Goal: Information Seeking & Learning: Compare options

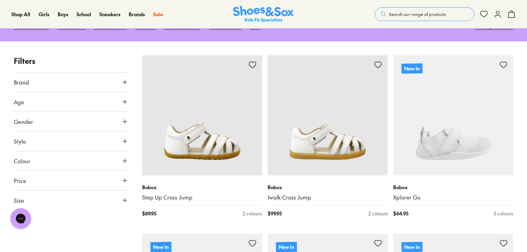
scroll to position [99, 0]
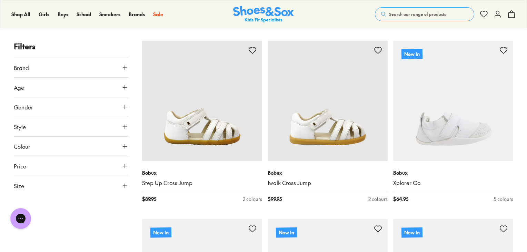
click at [108, 188] on button "Size" at bounding box center [71, 185] width 114 height 19
click at [47, 224] on button "26" at bounding box center [50, 222] width 22 height 17
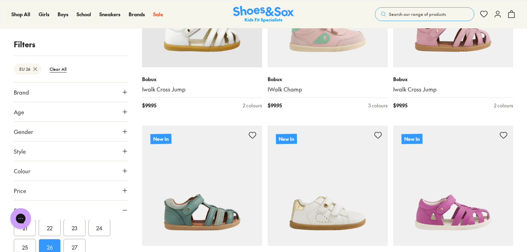
scroll to position [193, 0]
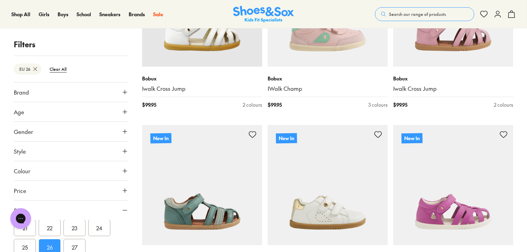
click at [76, 249] on button "27" at bounding box center [74, 247] width 22 height 17
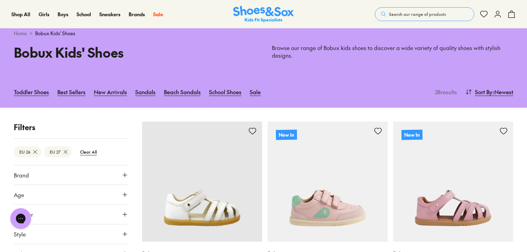
click at [76, 249] on button "Colour" at bounding box center [71, 253] width 114 height 19
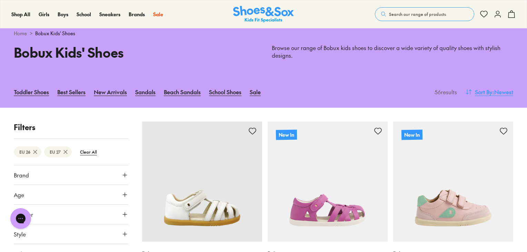
click at [486, 91] on span "Sort By" at bounding box center [484, 92] width 18 height 8
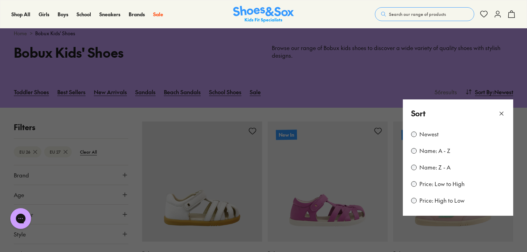
click at [431, 184] on label "Price: Low to High" at bounding box center [441, 184] width 45 height 8
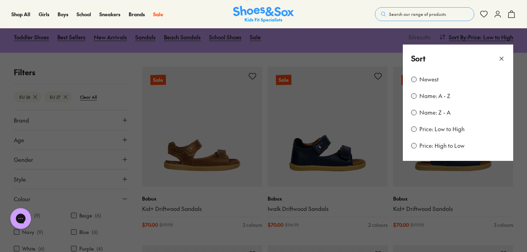
click at [359, 57] on button at bounding box center [263, 126] width 527 height 252
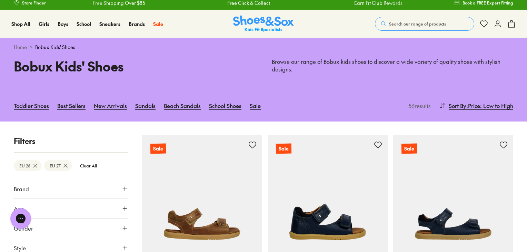
scroll to position [0, 0]
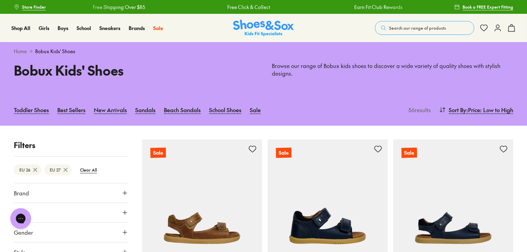
click at [64, 170] on icon at bounding box center [65, 169] width 7 height 7
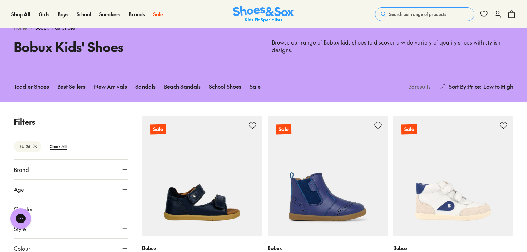
click at [36, 143] on icon at bounding box center [35, 146] width 7 height 7
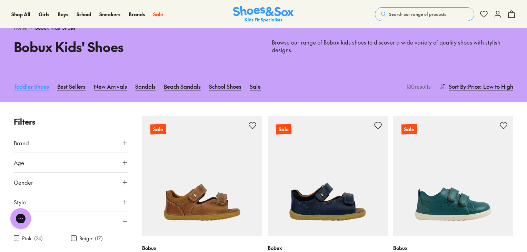
click at [30, 86] on link "Toddler Shoes" at bounding box center [31, 86] width 35 height 15
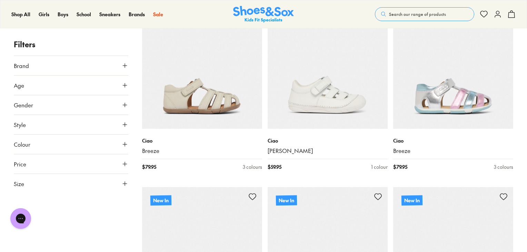
click at [116, 66] on button "Brand" at bounding box center [71, 65] width 114 height 19
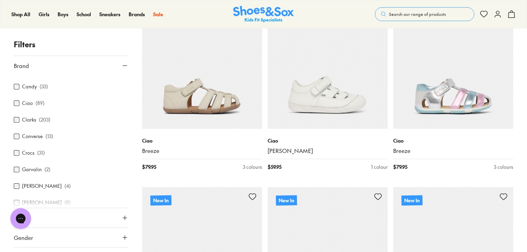
scroll to position [112, 0]
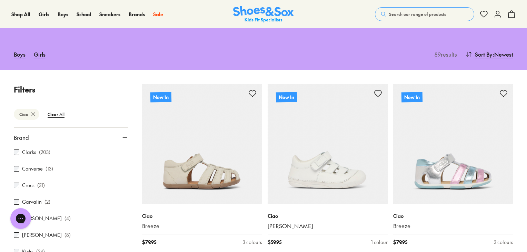
scroll to position [157, 0]
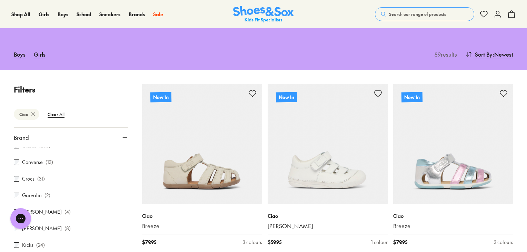
click at [92, 224] on div "Jett Jones ( 8 )" at bounding box center [71, 228] width 114 height 8
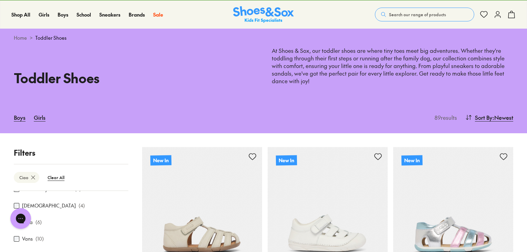
scroll to position [15, 0]
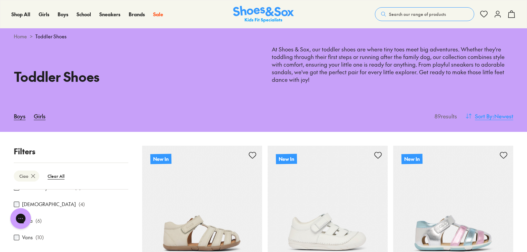
click at [502, 112] on span ": Newest" at bounding box center [502, 116] width 21 height 8
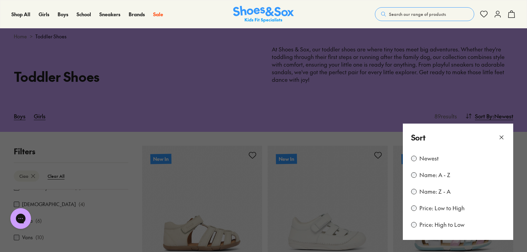
click at [440, 207] on label "Price: Low to High" at bounding box center [441, 208] width 45 height 8
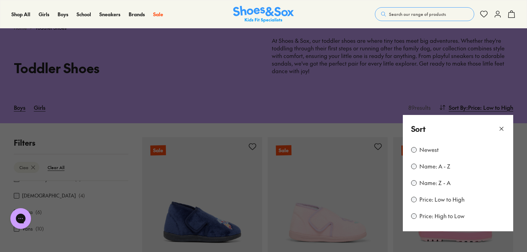
click at [501, 130] on icon at bounding box center [501, 128] width 7 height 7
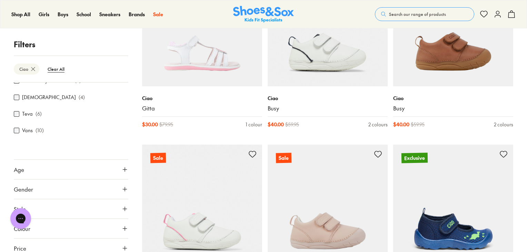
scroll to position [1266, 0]
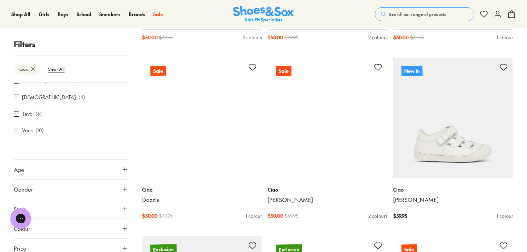
scroll to position [3312, 0]
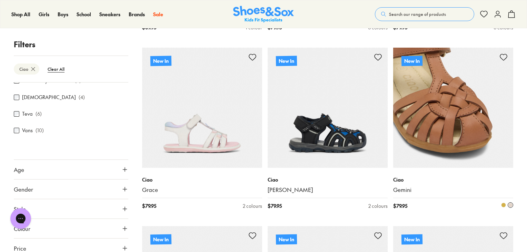
scroll to position [4043, 0]
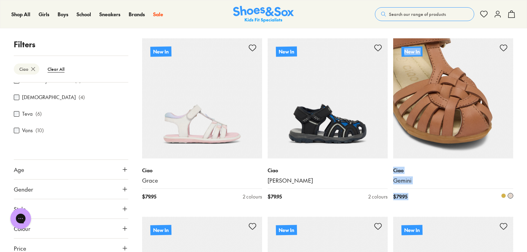
drag, startPoint x: 521, startPoint y: 209, endPoint x: 510, endPoint y: 118, distance: 92.0
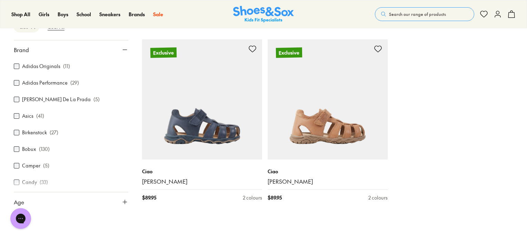
scroll to position [0, 0]
